Goal: Task Accomplishment & Management: Use online tool/utility

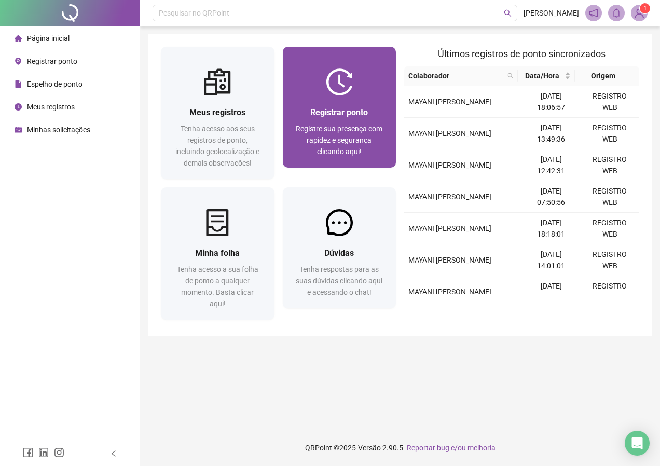
click at [357, 117] on span "Registrar ponto" at bounding box center [339, 112] width 58 height 10
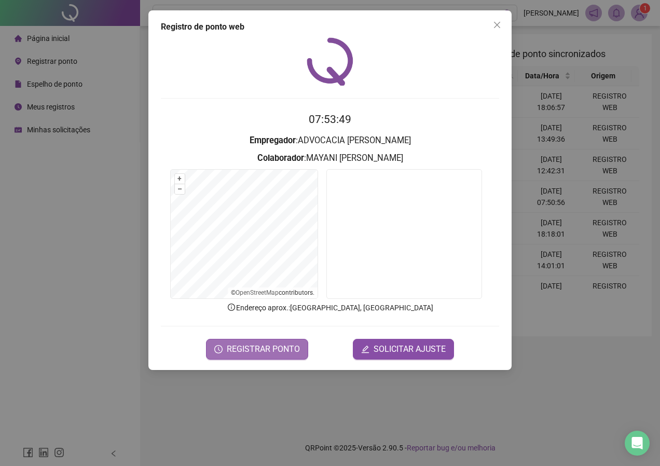
click at [263, 352] on span "REGISTRAR PONTO" at bounding box center [263, 349] width 73 height 12
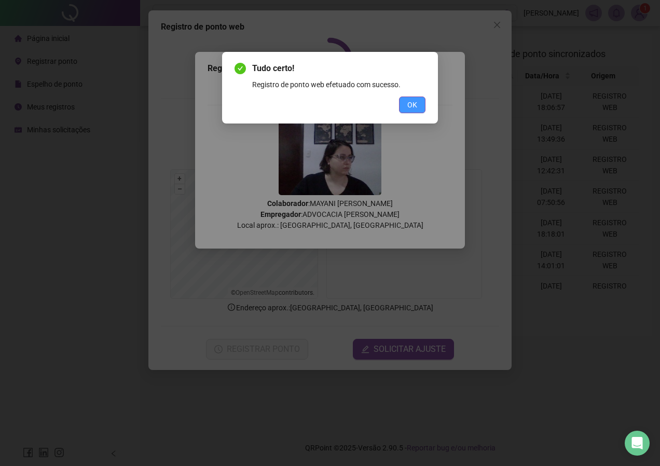
click at [413, 106] on span "OK" at bounding box center [412, 104] width 10 height 11
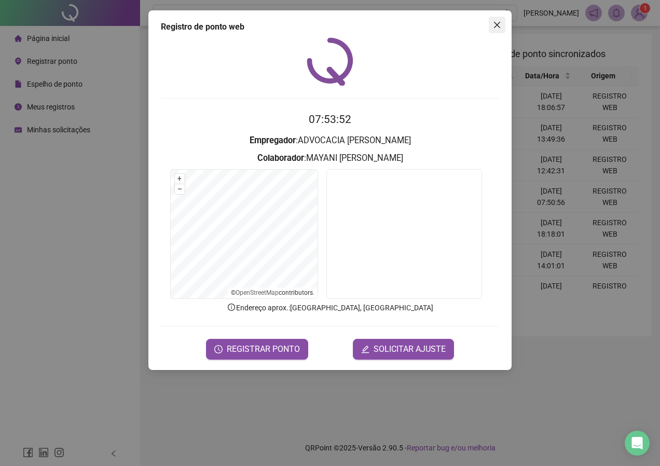
click at [495, 26] on icon "close" at bounding box center [497, 25] width 6 height 6
